Goal: Use online tool/utility: Utilize a website feature to perform a specific function

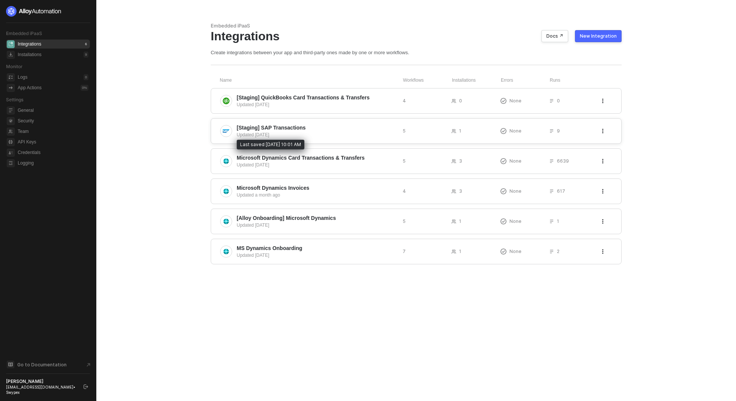
click at [283, 134] on div "Updated 7 days ago" at bounding box center [317, 134] width 160 height 7
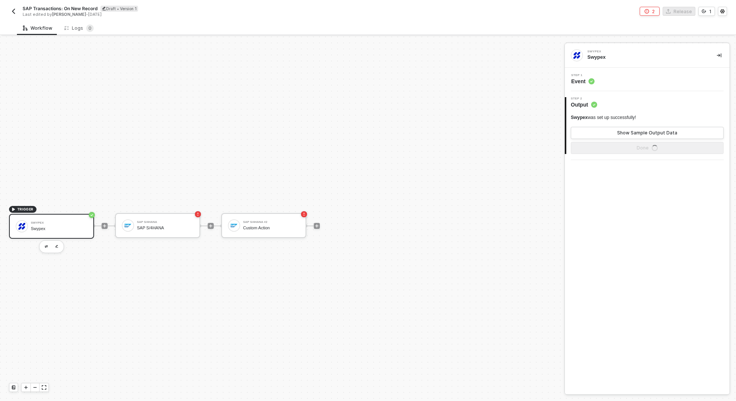
scroll to position [14, 0]
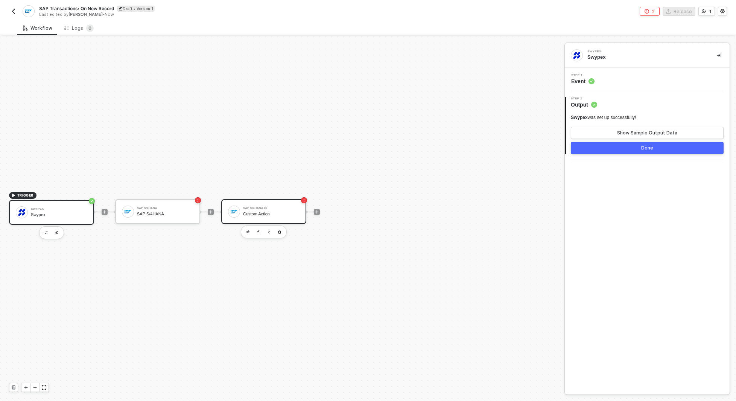
click at [276, 212] on div "Custom Action" at bounding box center [271, 213] width 56 height 5
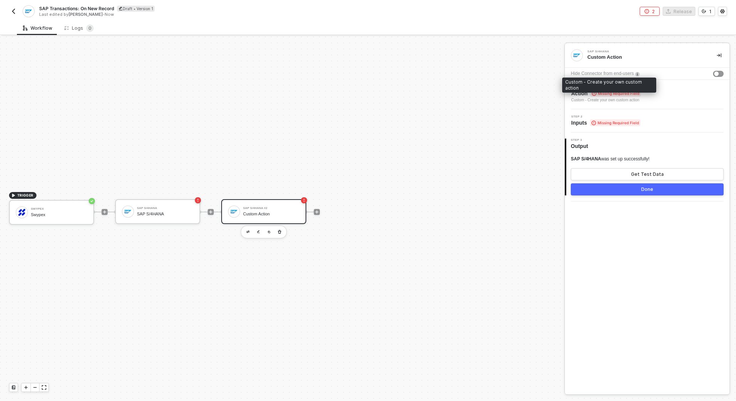
click at [614, 97] on div "Custom - Create your own custom action" at bounding box center [606, 100] width 70 height 6
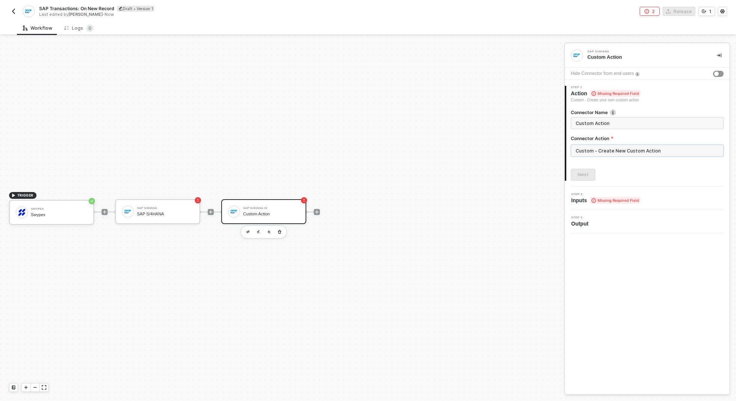
click at [607, 149] on input "Custom - Create New Custom Action" at bounding box center [647, 151] width 153 height 12
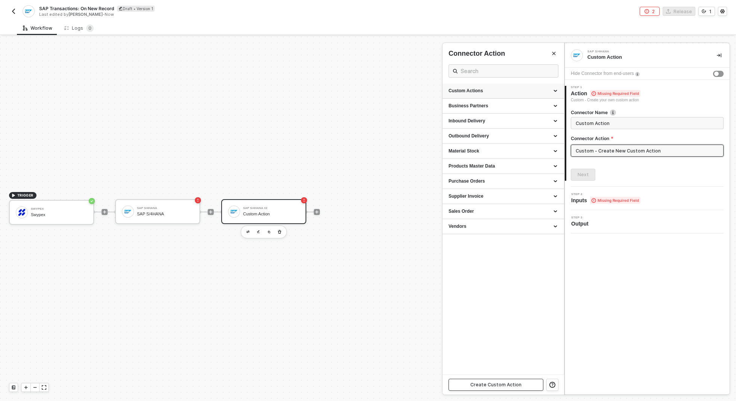
drag, startPoint x: 504, startPoint y: 386, endPoint x: 504, endPoint y: 99, distance: 287.9
click at [507, 107] on div "Connector Action Custom Actions Business Partners Inbound Delivery Outbound Del…" at bounding box center [504, 218] width 122 height 351
click at [501, 92] on div "Custom Actions" at bounding box center [504, 91] width 110 height 6
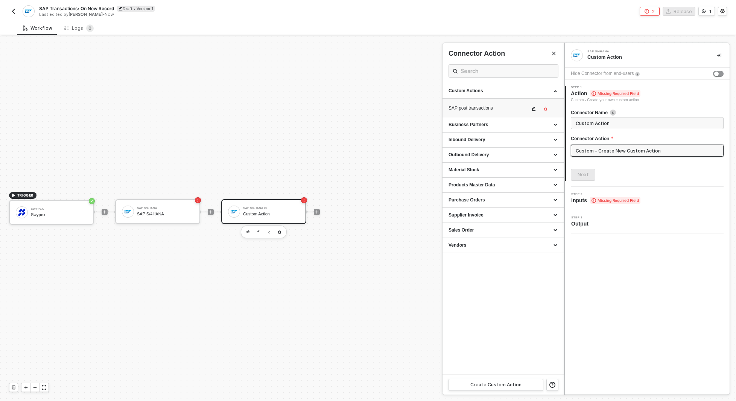
click at [491, 110] on div "SAP post transactions" at bounding box center [489, 108] width 81 height 6
type input "Custom - SAP post transactions"
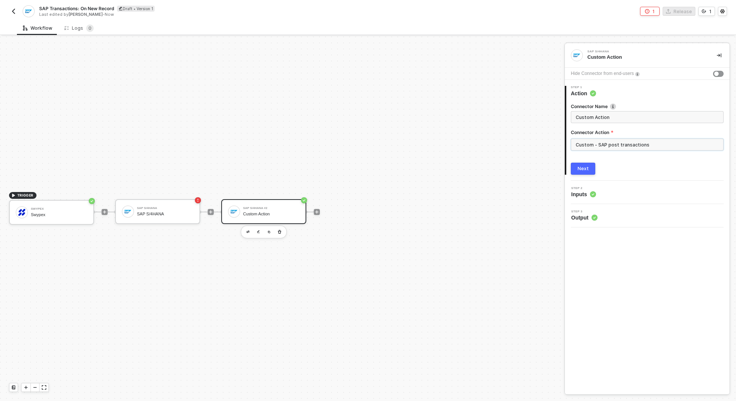
click at [596, 146] on input "Custom - SAP post transactions" at bounding box center [647, 144] width 153 height 12
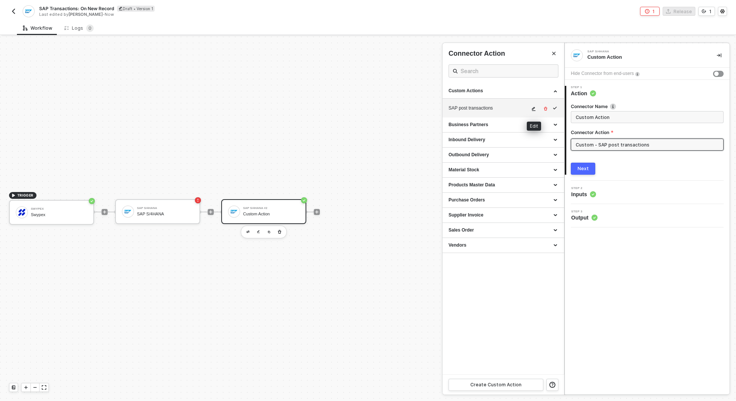
click at [533, 108] on icon "icon-edit" at bounding box center [533, 108] width 5 height 5
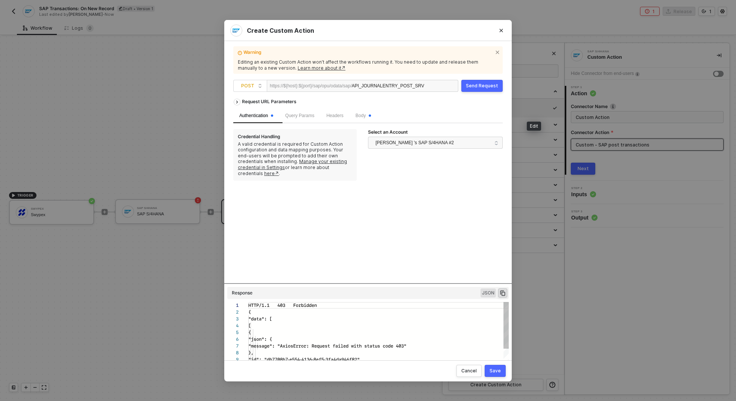
scroll to position [68, 0]
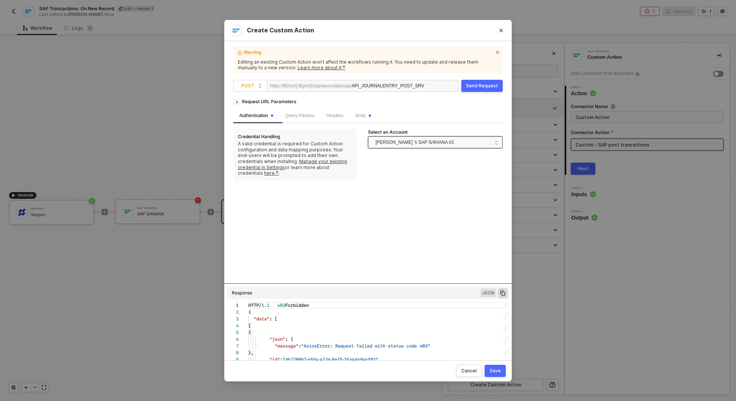
click at [427, 140] on span "[PERSON_NAME] 's SAP S/4HANA #2" at bounding box center [415, 142] width 78 height 11
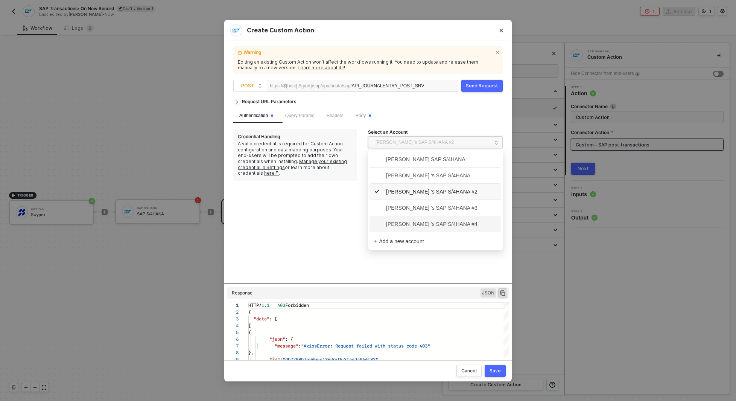
click at [393, 224] on span "[PERSON_NAME] 's SAP S/4HANA #4" at bounding box center [425, 224] width 103 height 8
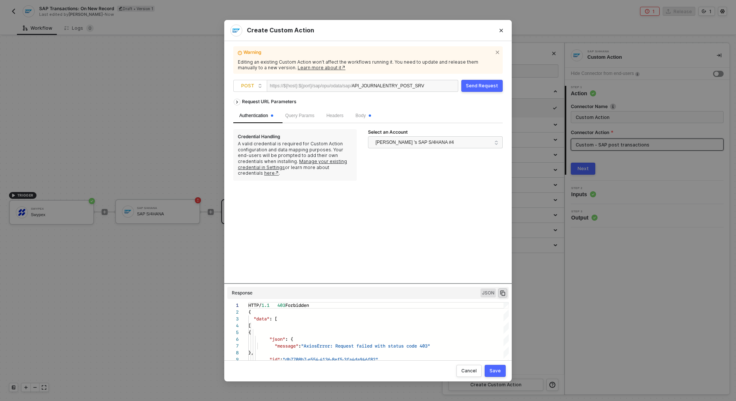
click at [397, 181] on div "Request URL Parameters Authentication Query Params Headers Body Credential Hand…" at bounding box center [367, 189] width 269 height 188
click at [472, 81] on button "Send Request" at bounding box center [481, 86] width 41 height 12
click at [462, 283] on div "Request URL Parameters Authentication Query Params Headers Body Credential Hand…" at bounding box center [367, 189] width 269 height 188
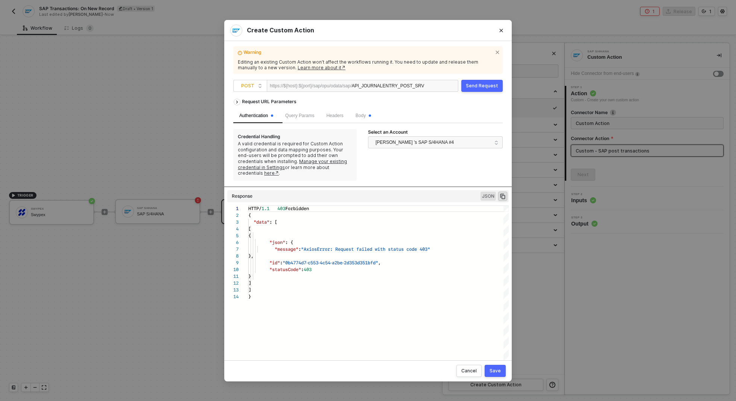
drag, startPoint x: 460, startPoint y: 283, endPoint x: 453, endPoint y: 210, distance: 73.7
click at [453, 210] on div "Request URL Parameters Authentication Query Params Headers Body Credential Hand…" at bounding box center [367, 224] width 269 height 259
click at [368, 115] on span "Body" at bounding box center [363, 115] width 15 height 5
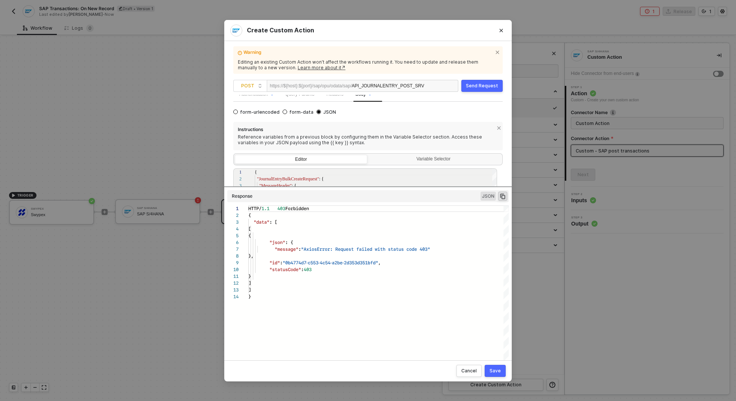
scroll to position [34, 0]
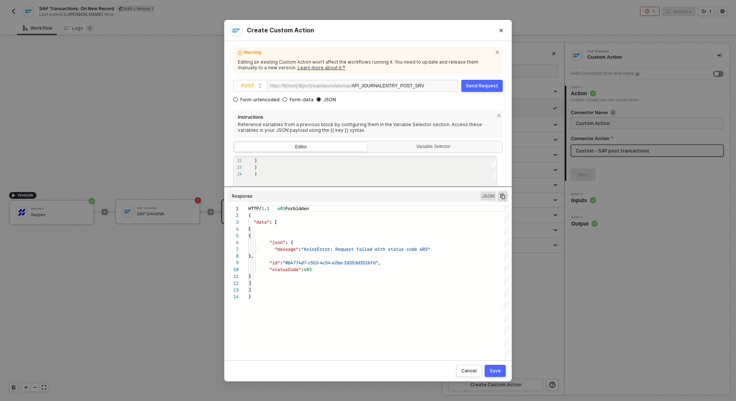
drag, startPoint x: 324, startPoint y: 169, endPoint x: 320, endPoint y: 169, distance: 4.5
click at [320, 169] on div "}" at bounding box center [376, 167] width 243 height 7
click at [313, 174] on div "}" at bounding box center [376, 173] width 243 height 7
click at [335, 82] on div "https://${host}:${port}/sap/opu/odata/sap/" at bounding box center [311, 85] width 82 height 11
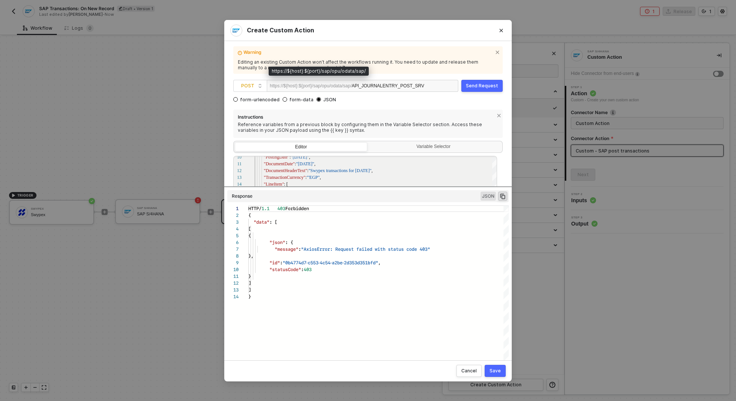
click at [335, 84] on div "https://${host}:${port}/sap/opu/odata/sap/" at bounding box center [311, 85] width 82 height 11
click at [347, 87] on div "https://${host}:${port}/sap/opu/odata/sap/" at bounding box center [311, 85] width 82 height 11
click at [310, 49] on span "Warning" at bounding box center [367, 53] width 249 height 8
click at [248, 87] on span "POST" at bounding box center [251, 85] width 21 height 11
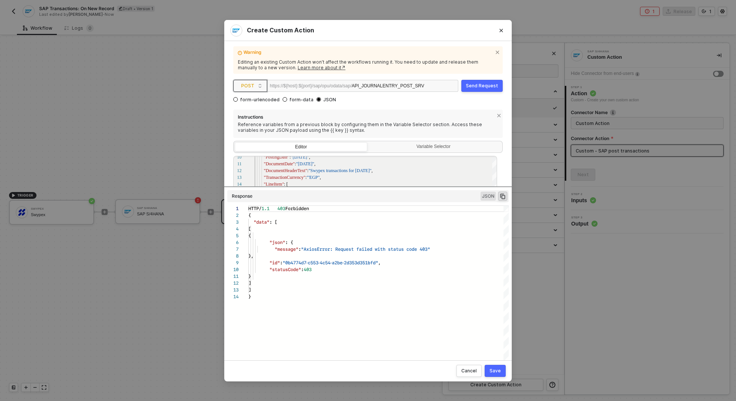
drag, startPoint x: 253, startPoint y: 77, endPoint x: 253, endPoint y: 81, distance: 4.5
click at [253, 80] on div "Warning Editing an existing Custom Action won’t affect the workflows running it…" at bounding box center [367, 200] width 269 height 301
click at [253, 85] on span "POST" at bounding box center [251, 85] width 21 height 11
click at [250, 124] on div "PUT" at bounding box center [250, 124] width 28 height 9
click at [476, 88] on button "Send Request" at bounding box center [481, 86] width 41 height 12
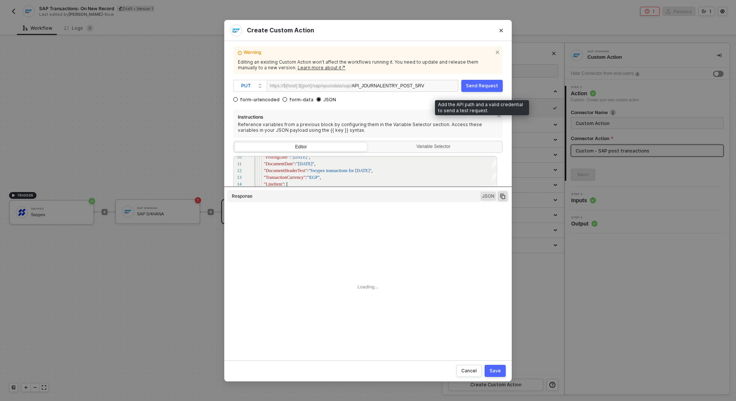
scroll to position [68, 0]
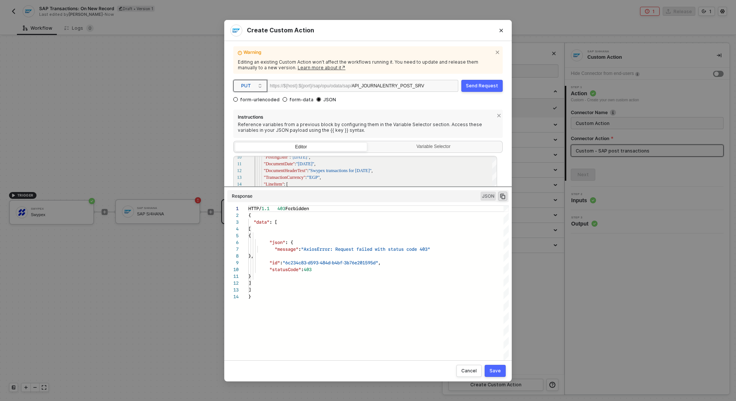
click at [244, 84] on span "PUT" at bounding box center [251, 85] width 21 height 11
click at [246, 99] on div "GET" at bounding box center [250, 100] width 28 height 9
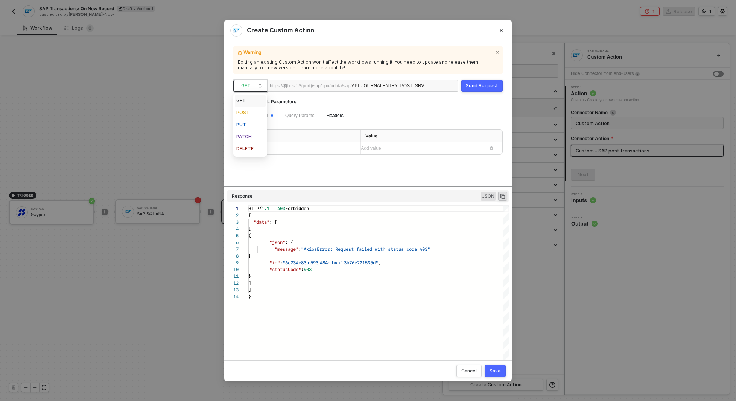
scroll to position [0, 0]
click at [476, 87] on div "Send Request" at bounding box center [482, 86] width 32 height 6
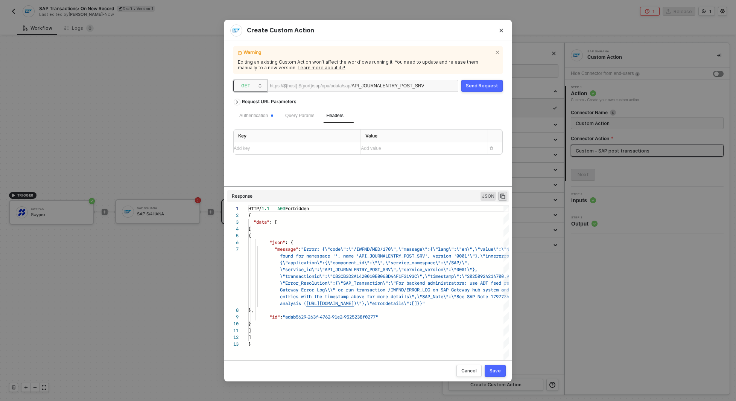
scroll to position [41, 0]
click at [251, 83] on span "GET" at bounding box center [251, 85] width 21 height 11
click at [252, 111] on div "POST" at bounding box center [250, 112] width 28 height 9
click at [477, 82] on button "Send Request" at bounding box center [481, 86] width 41 height 12
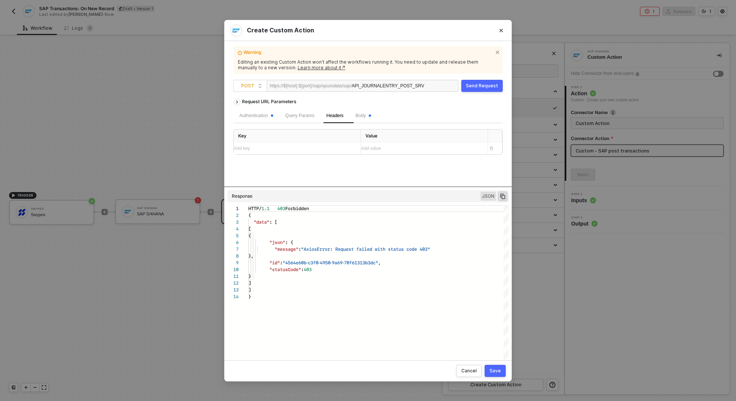
scroll to position [68, 0]
click at [364, 113] on span "Body" at bounding box center [363, 115] width 15 height 5
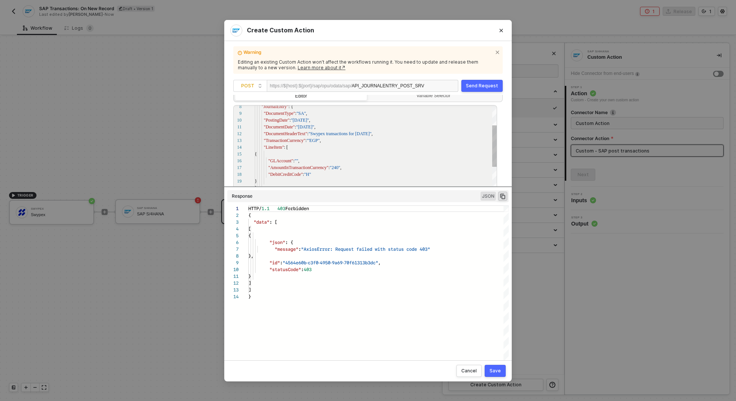
scroll to position [90, 0]
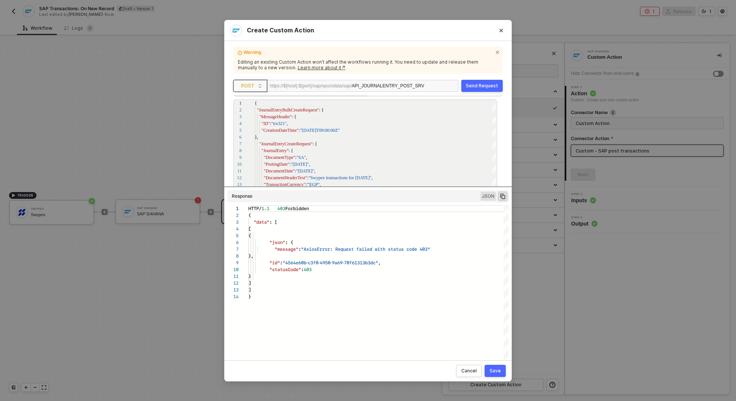
click at [254, 87] on span "POST" at bounding box center [251, 85] width 21 height 11
click at [250, 132] on div "PATCH" at bounding box center [250, 136] width 28 height 9
click at [469, 84] on div "Send Request" at bounding box center [482, 86] width 32 height 6
click at [251, 78] on div "Warning Editing an existing Custom Action won’t affect the workflows running it…" at bounding box center [367, 200] width 269 height 301
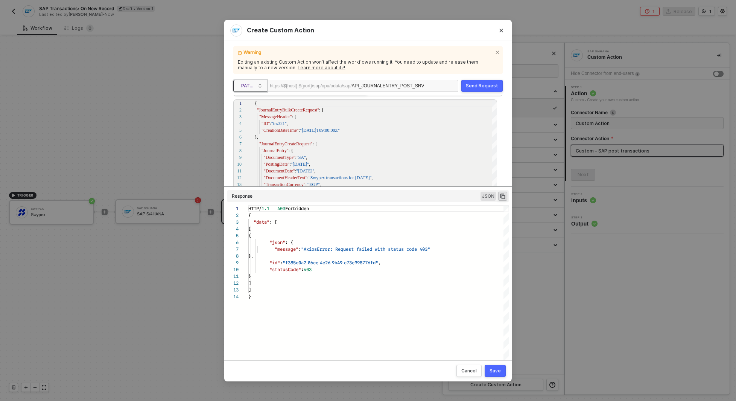
click at [252, 82] on span "PATCH" at bounding box center [251, 85] width 21 height 11
click at [256, 112] on div "POST" at bounding box center [250, 112] width 28 height 9
click at [479, 82] on button "Send Request" at bounding box center [481, 86] width 41 height 12
click at [493, 369] on div "Save" at bounding box center [495, 371] width 11 height 6
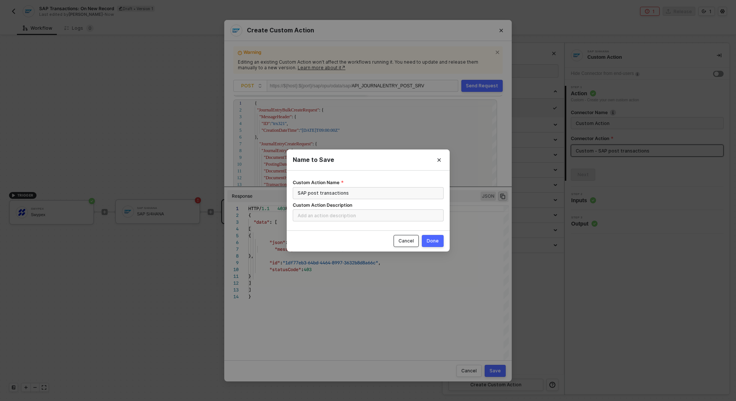
click at [408, 242] on div "Cancel" at bounding box center [406, 241] width 15 height 6
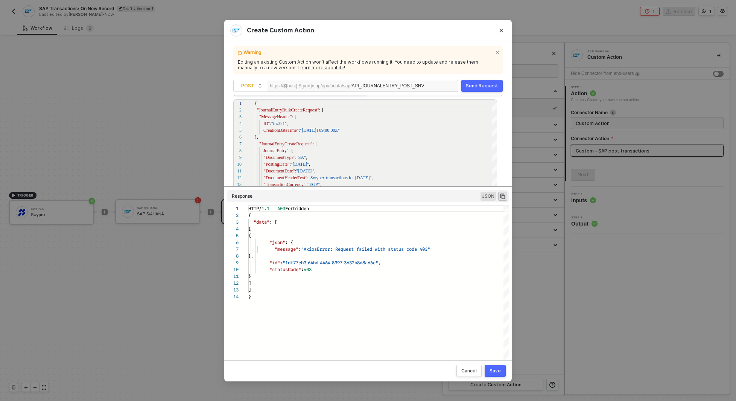
click at [481, 85] on div "Send Request" at bounding box center [482, 86] width 32 height 6
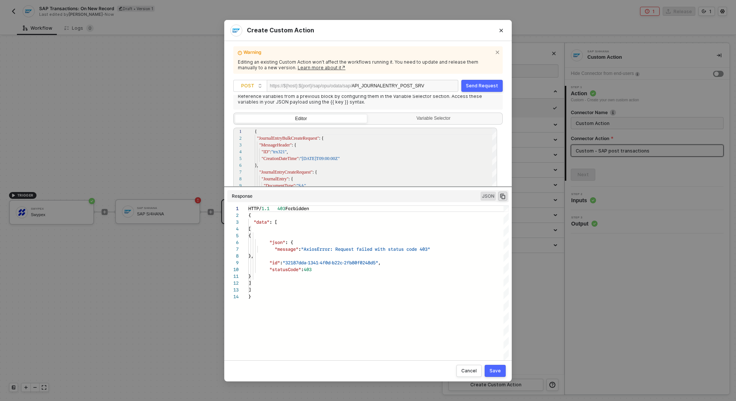
scroll to position [0, 0]
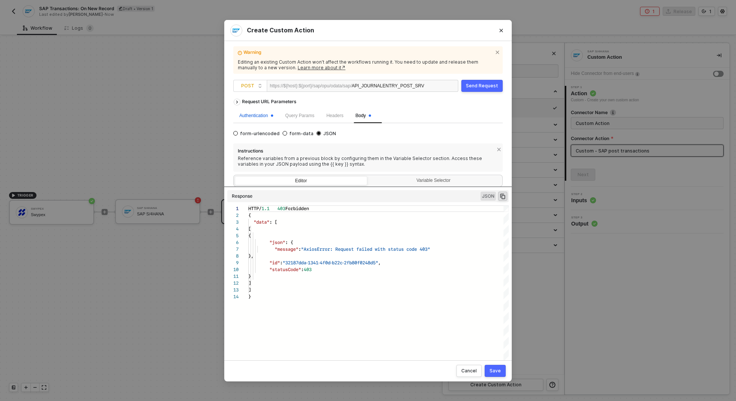
click at [259, 113] on div "Authentication" at bounding box center [256, 115] width 34 height 7
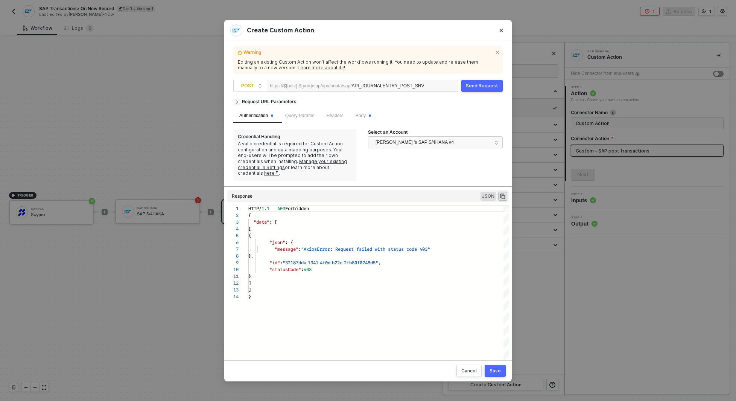
click at [431, 134] on div "Select an Account" at bounding box center [435, 133] width 135 height 8
click at [429, 140] on span "[PERSON_NAME] 's SAP S/4HANA #4" at bounding box center [415, 142] width 78 height 11
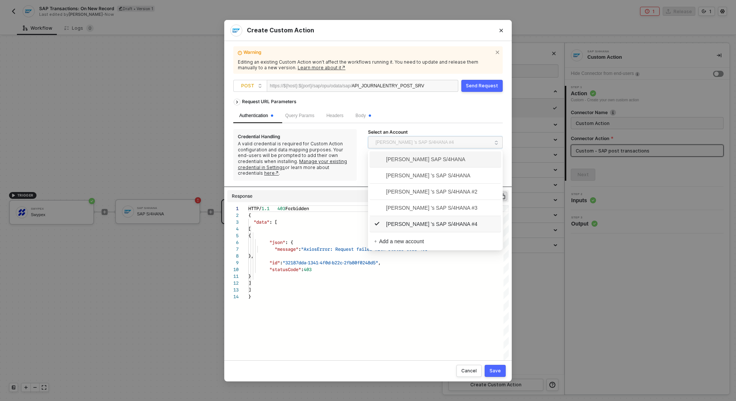
click at [342, 161] on link "Manage your existing credential in Settings" at bounding box center [292, 164] width 109 height 12
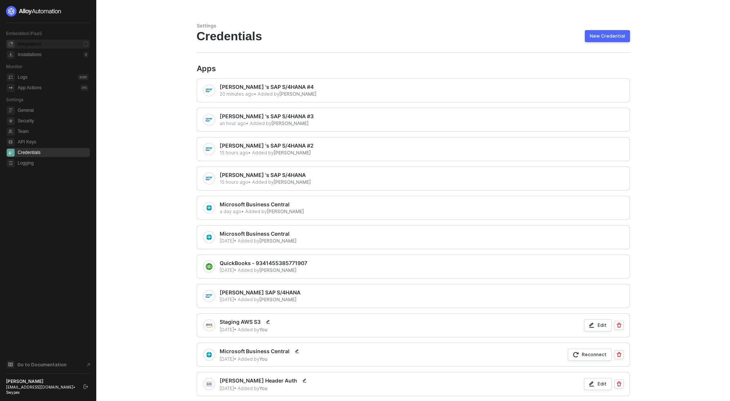
click at [29, 43] on div "Integrations" at bounding box center [30, 44] width 24 height 6
